Goal: Task Accomplishment & Management: Use online tool/utility

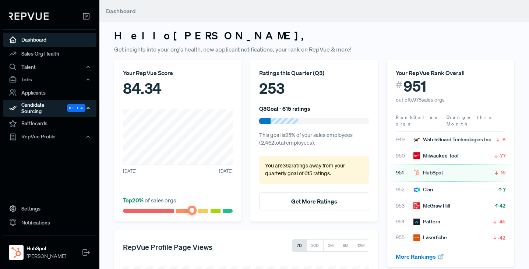
click at [35, 105] on div "Candidate Sourcing Beta" at bounding box center [49, 108] width 93 height 17
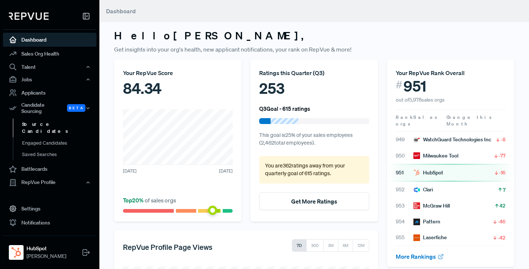
click at [35, 118] on link "Source Candidates" at bounding box center [59, 127] width 93 height 19
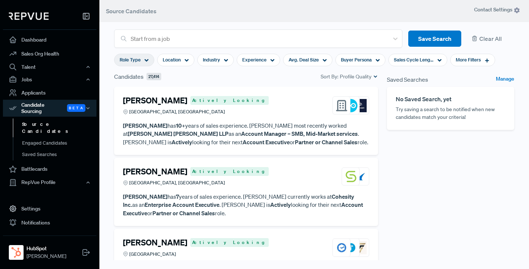
click at [148, 62] on icon at bounding box center [146, 60] width 4 height 4
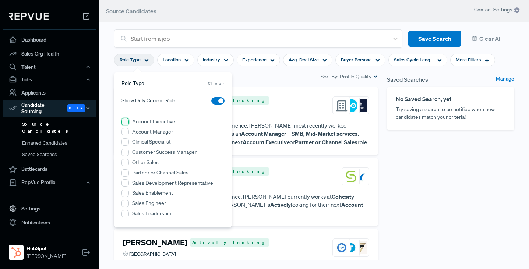
click at [127, 121] on Executive "Account Executive" at bounding box center [124, 121] width 7 height 7
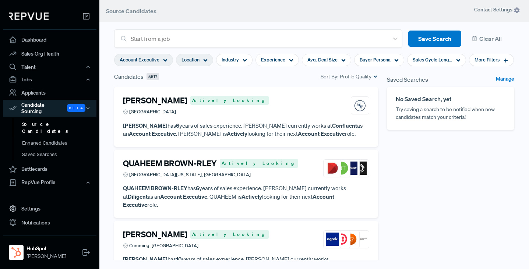
click at [206, 59] on icon at bounding box center [205, 60] width 4 height 4
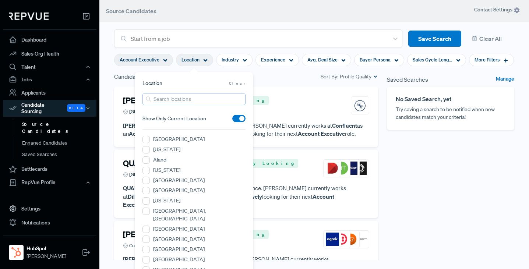
click at [169, 101] on input "search" at bounding box center [193, 99] width 103 height 12
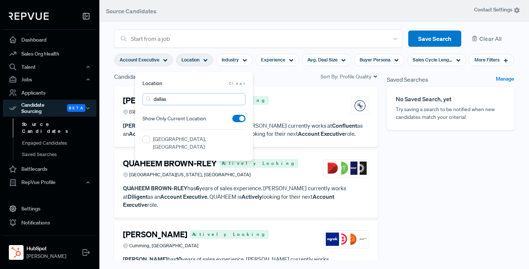
type input "dallas"
click at [151, 139] on div "[GEOGRAPHIC_DATA], [GEOGRAPHIC_DATA]" at bounding box center [193, 143] width 103 height 17
click at [148, 139] on TX "[GEOGRAPHIC_DATA], [GEOGRAPHIC_DATA]" at bounding box center [145, 139] width 7 height 7
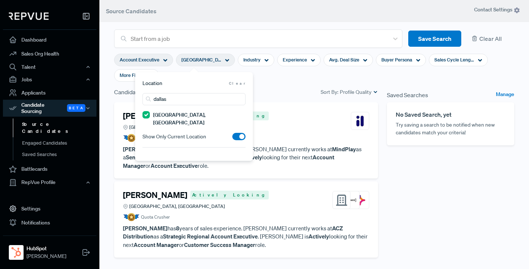
click at [236, 133] on span at bounding box center [238, 136] width 13 height 7
click at [232, 138] on input "checkbox" at bounding box center [232, 138] width 0 height 0
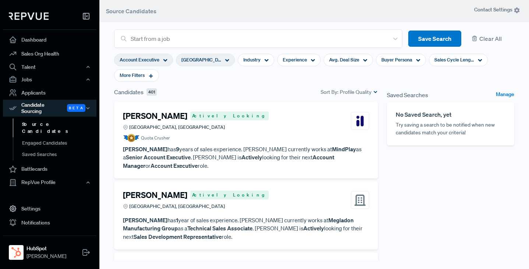
click at [276, 79] on section "Account Executive [GEOGRAPHIC_DATA], [GEOGRAPHIC_DATA] Industry Experience Avg.…" at bounding box center [314, 68] width 400 height 40
click at [146, 75] on div "More Filters" at bounding box center [136, 75] width 45 height 13
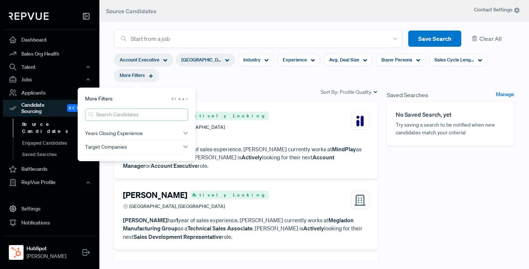
click at [111, 114] on input "search" at bounding box center [136, 115] width 103 height 12
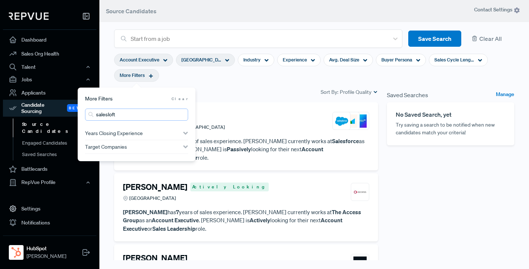
type input "salesloft"
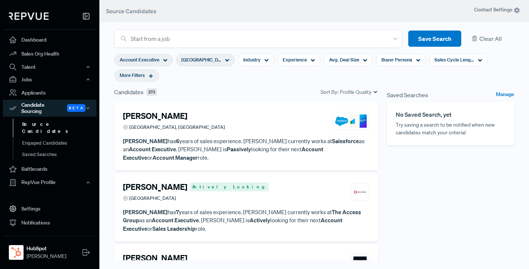
click at [247, 82] on section "Account Executive [GEOGRAPHIC_DATA], [GEOGRAPHIC_DATA] Industry Experience Avg.…" at bounding box center [314, 68] width 400 height 40
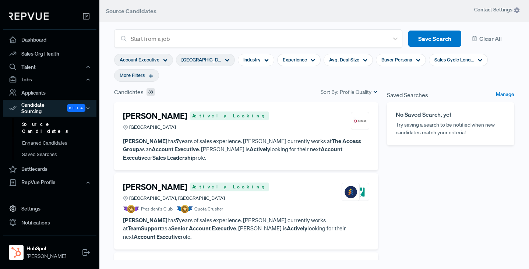
click at [261, 140] on p "[PERSON_NAME] has 7 years of sales experience. [PERSON_NAME] currently works at…" at bounding box center [246, 149] width 246 height 25
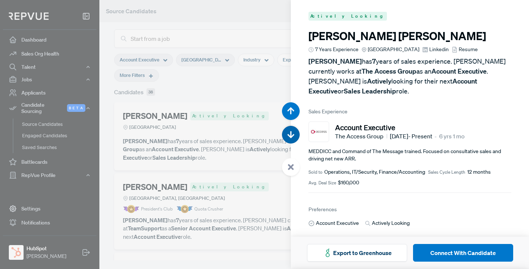
click at [289, 134] on icon "button" at bounding box center [290, 134] width 7 height 7
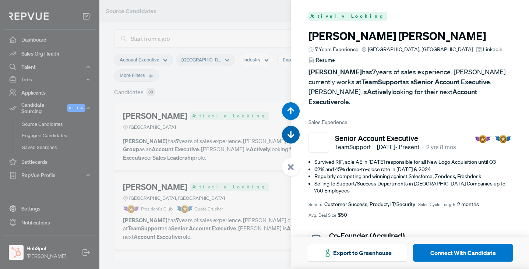
click at [289, 134] on icon "button" at bounding box center [290, 134] width 7 height 7
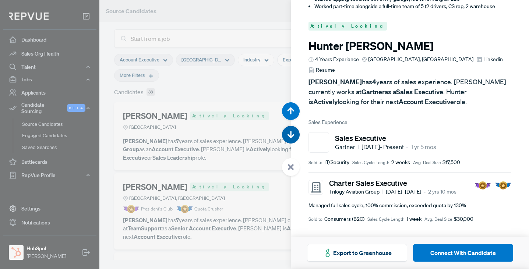
scroll to position [538, 0]
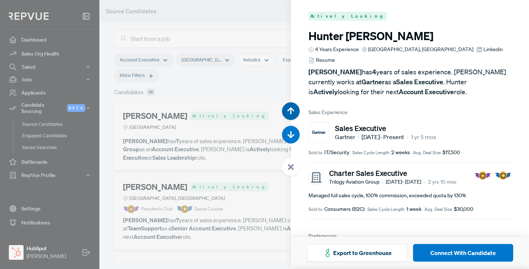
click at [291, 110] on use "button" at bounding box center [290, 110] width 7 height 7
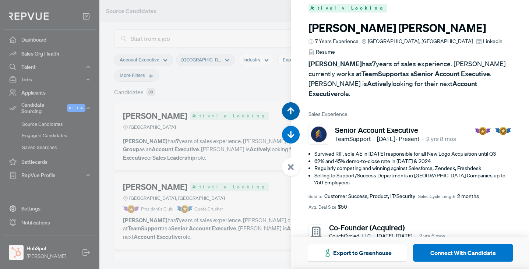
click at [291, 110] on use "button" at bounding box center [290, 110] width 7 height 7
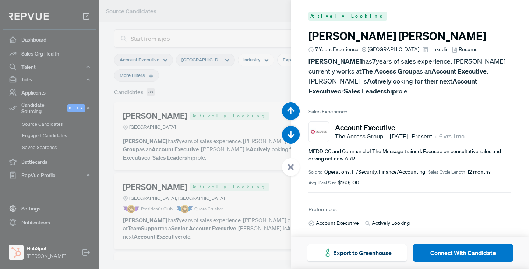
click at [459, 49] on span "Resume" at bounding box center [468, 50] width 19 height 8
click at [290, 133] on icon "button" at bounding box center [290, 134] width 7 height 7
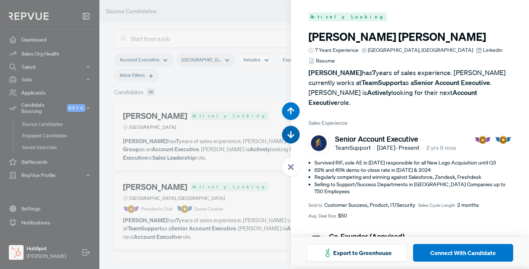
scroll to position [269, 0]
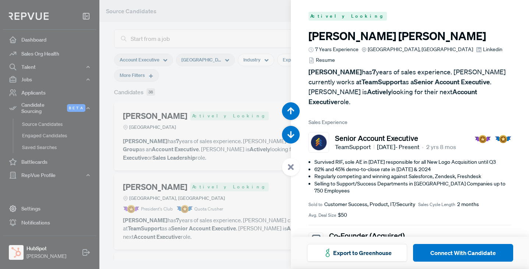
click at [335, 56] on span "Resume" at bounding box center [325, 60] width 19 height 8
click at [236, 25] on div at bounding box center [264, 134] width 529 height 269
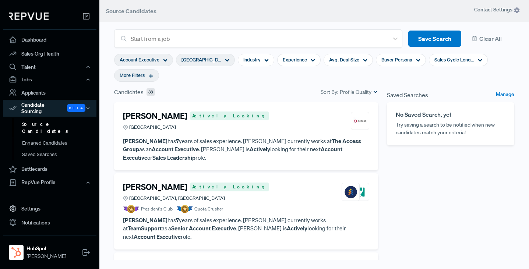
click at [142, 78] on span "More Filters" at bounding box center [132, 75] width 25 height 7
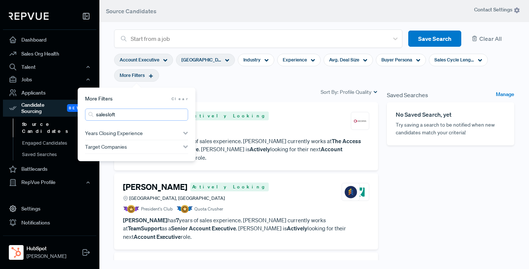
click at [122, 115] on input "salesloft" at bounding box center [136, 115] width 103 height 12
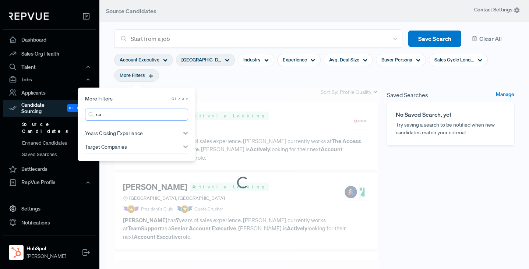
type input "s"
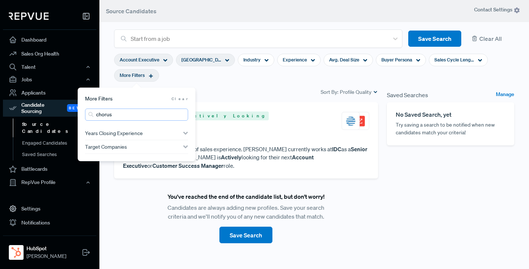
type input "chorus"
click at [267, 78] on section "Account Executive [GEOGRAPHIC_DATA], [GEOGRAPHIC_DATA] Industry Experience Avg.…" at bounding box center [314, 68] width 400 height 40
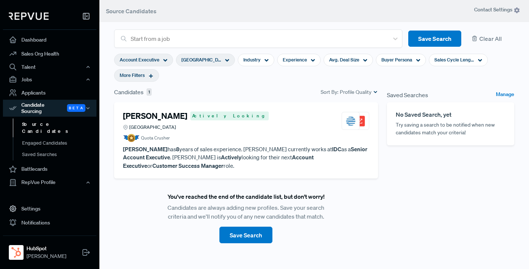
click at [226, 147] on p "[PERSON_NAME] has 8 years of sales experience. [PERSON_NAME] currently works at…" at bounding box center [246, 157] width 246 height 25
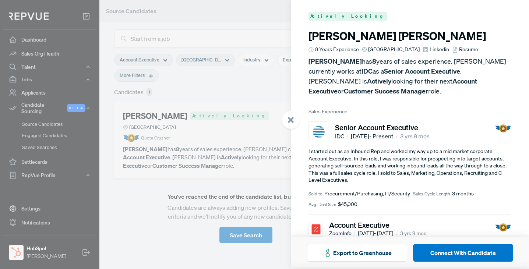
click at [459, 50] on span "Resume" at bounding box center [468, 50] width 19 height 8
click at [201, 24] on div at bounding box center [264, 134] width 529 height 269
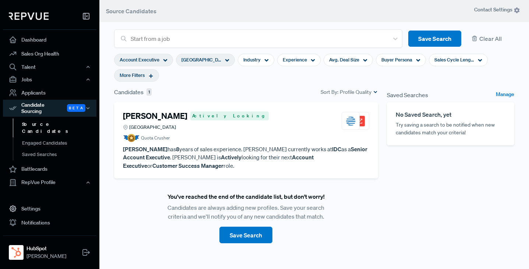
click at [131, 76] on span "More Filters" at bounding box center [132, 75] width 25 height 7
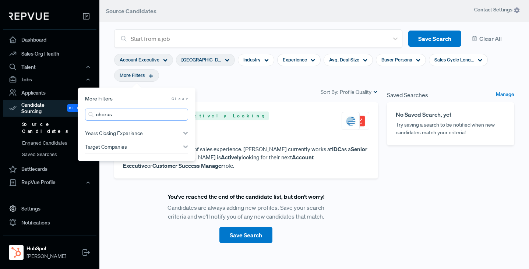
click at [126, 116] on input "chorus" at bounding box center [136, 115] width 103 height 12
drag, startPoint x: 116, startPoint y: 116, endPoint x: 79, endPoint y: 117, distance: 36.8
click at [81, 117] on div "More Filters Clear chorus Years Closing Experience < 1 Years to 10+ Years <1Y 1…" at bounding box center [137, 125] width 118 height 74
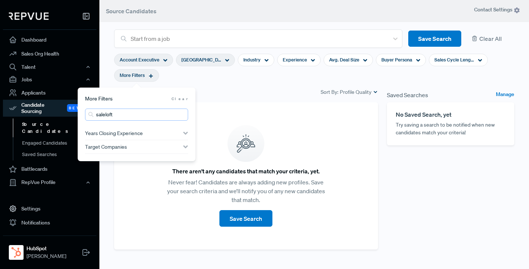
type input "saleloft"
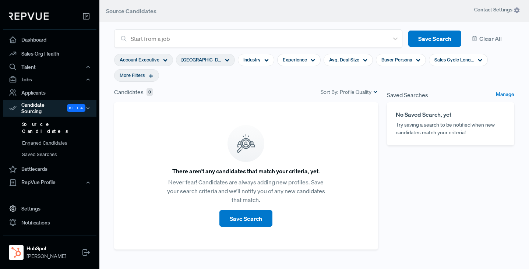
click at [227, 86] on section "Account Executive [GEOGRAPHIC_DATA], [GEOGRAPHIC_DATA] Industry Experience Avg.…" at bounding box center [314, 68] width 400 height 40
click at [493, 36] on button "Clear All" at bounding box center [490, 39] width 47 height 17
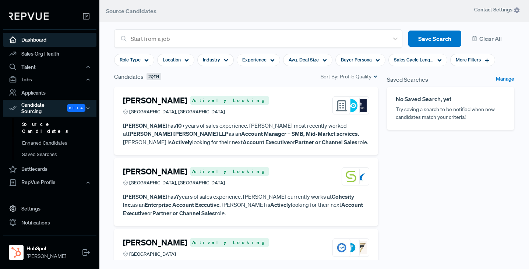
click at [35, 37] on link "Dashboard" at bounding box center [49, 40] width 93 height 14
